Goal: Find specific page/section: Find specific page/section

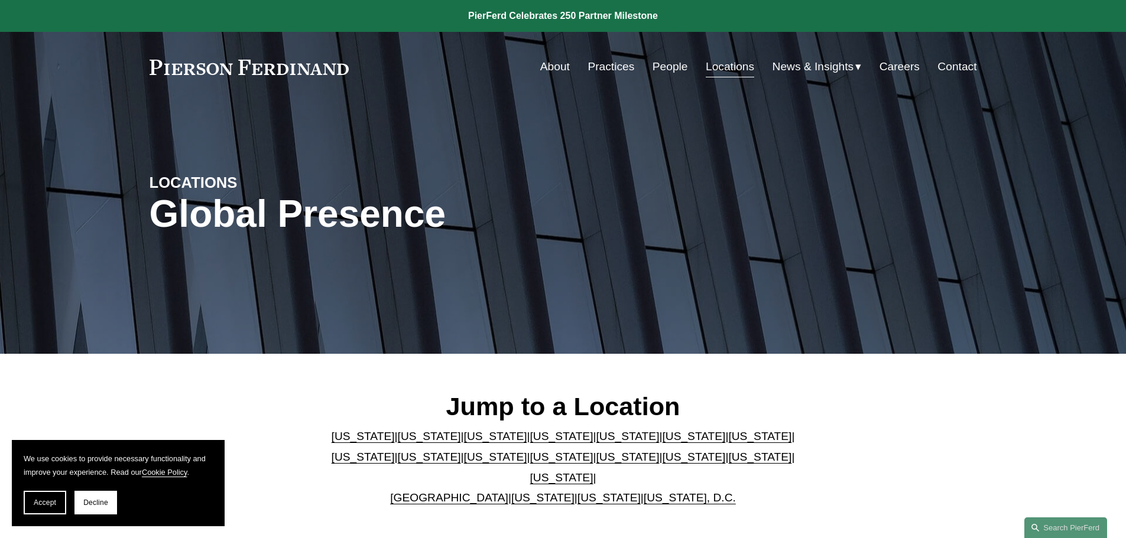
click at [400, 440] on link "[US_STATE]" at bounding box center [429, 436] width 63 height 12
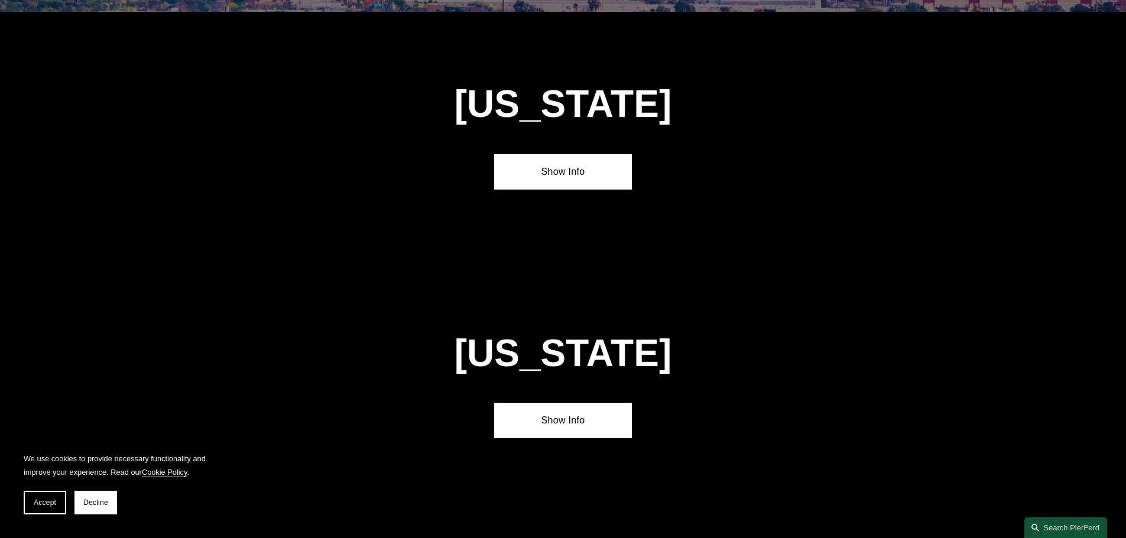
scroll to position [786, 0]
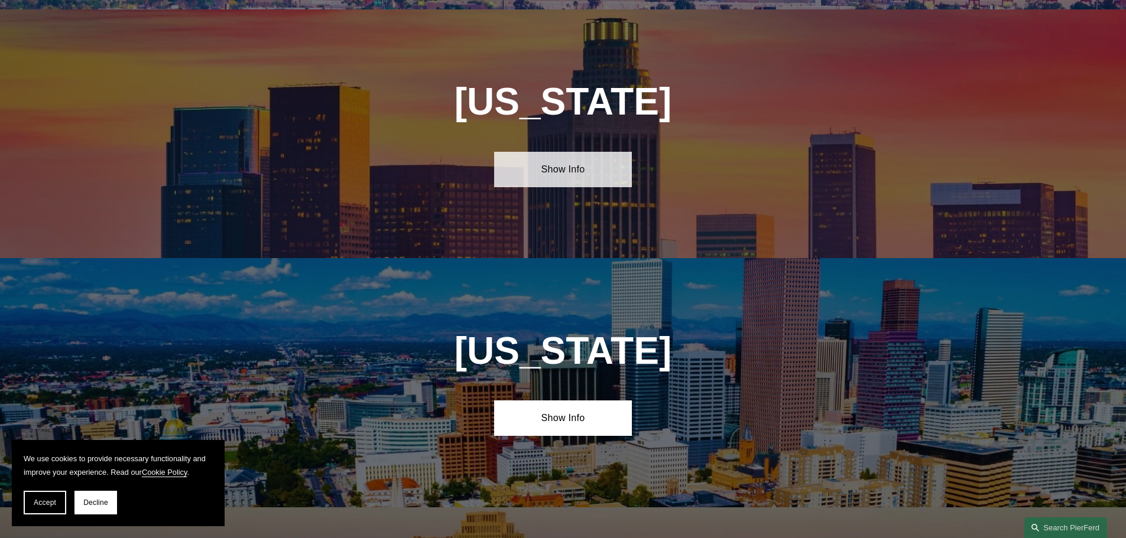
click at [579, 164] on link "Show Info" at bounding box center [563, 169] width 138 height 35
